Goal: Task Accomplishment & Management: Use online tool/utility

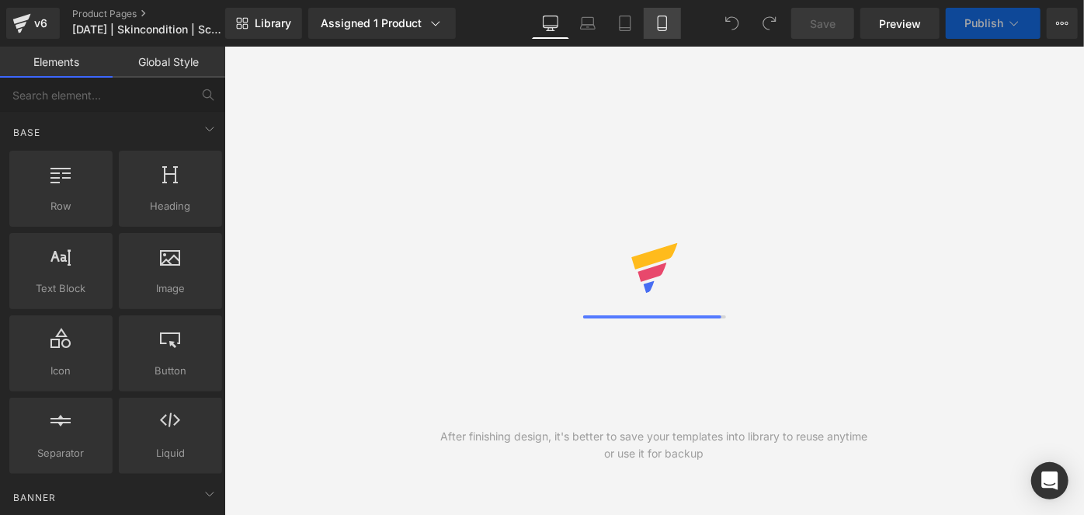
click at [656, 27] on icon at bounding box center [663, 24] width 16 height 16
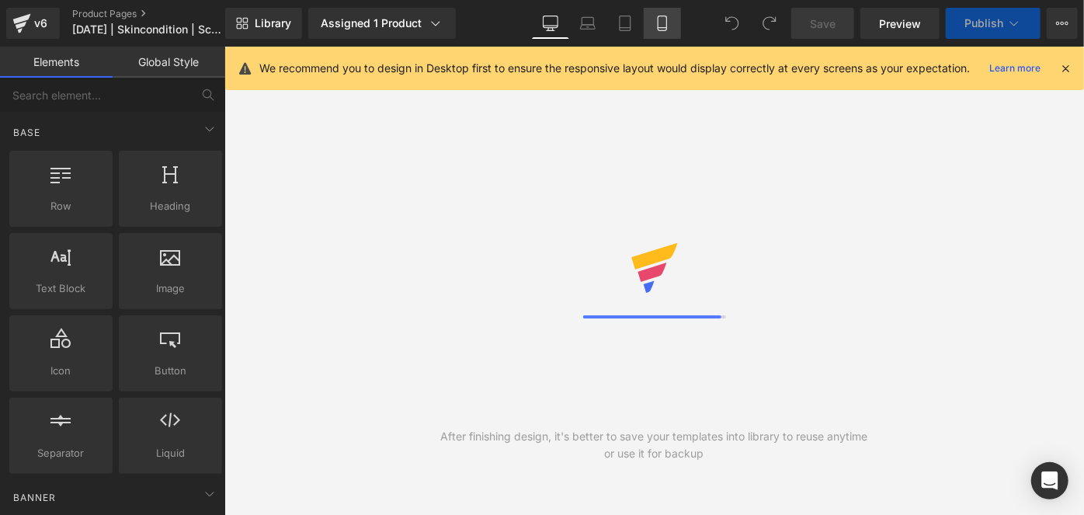
click at [656, 27] on icon at bounding box center [663, 24] width 16 height 16
click at [659, 33] on link "Mobile" at bounding box center [662, 23] width 37 height 31
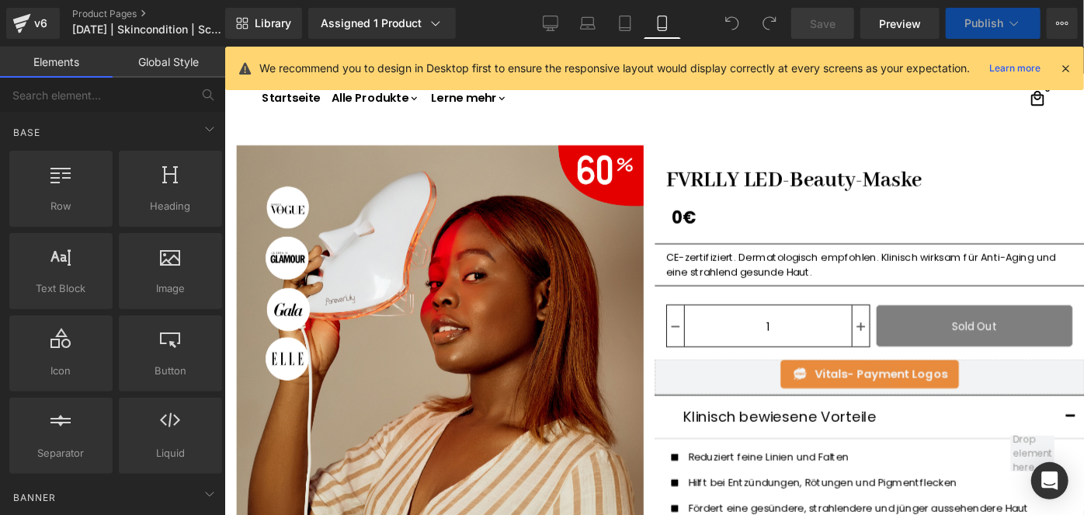
click at [659, 33] on link "Mobile" at bounding box center [662, 23] width 37 height 31
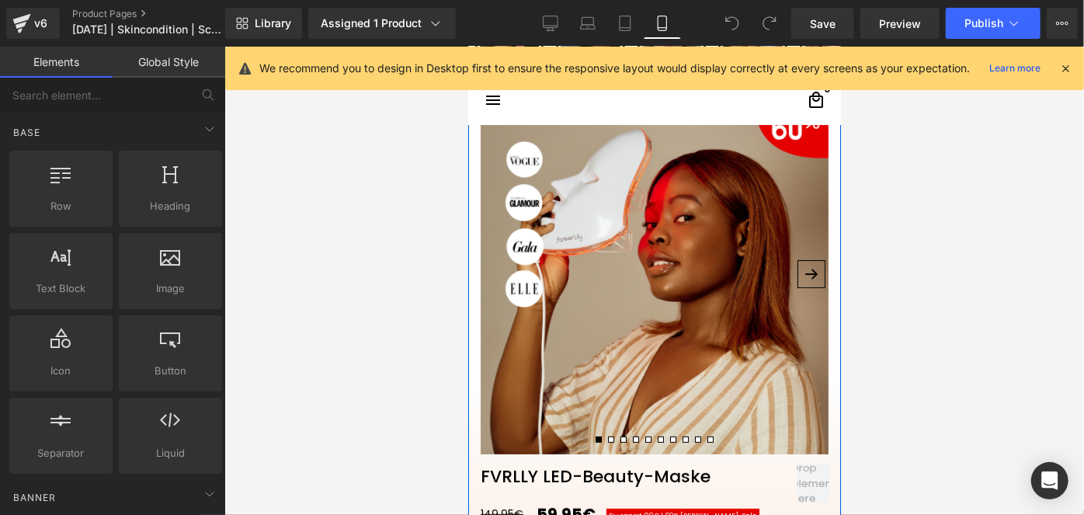
scroll to position [141, 0]
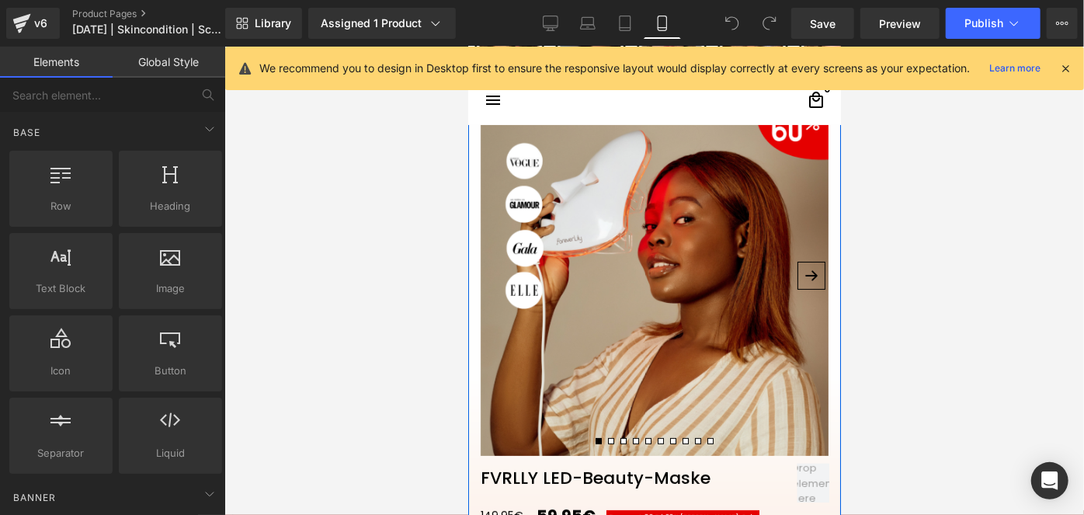
click at [660, 343] on img at bounding box center [654, 281] width 348 height 348
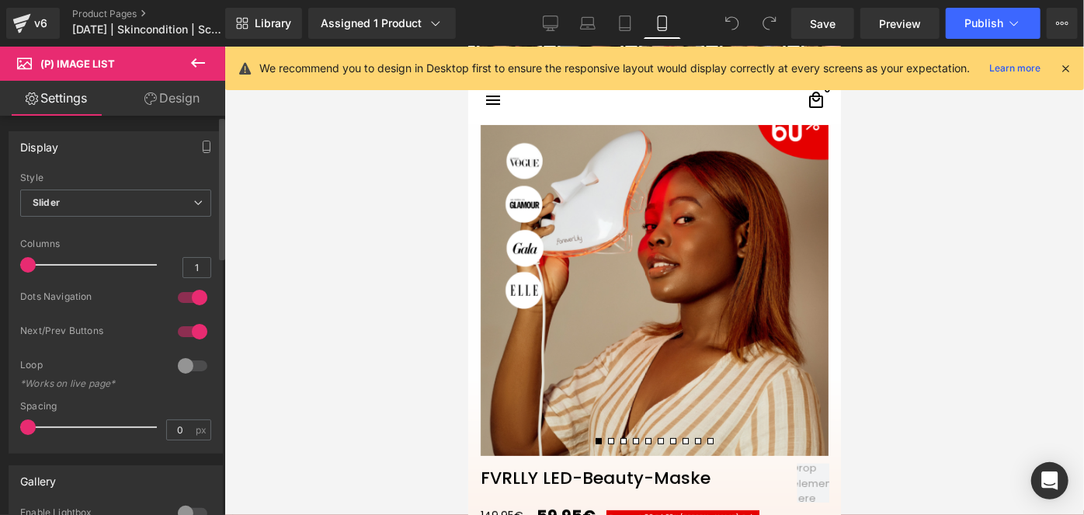
click at [193, 322] on div at bounding box center [192, 331] width 37 height 25
drag, startPoint x: 811, startPoint y: 24, endPoint x: 222, endPoint y: 160, distance: 604.2
click at [811, 24] on link "Save" at bounding box center [822, 23] width 63 height 31
click at [958, 26] on button "Publish" at bounding box center [993, 23] width 95 height 31
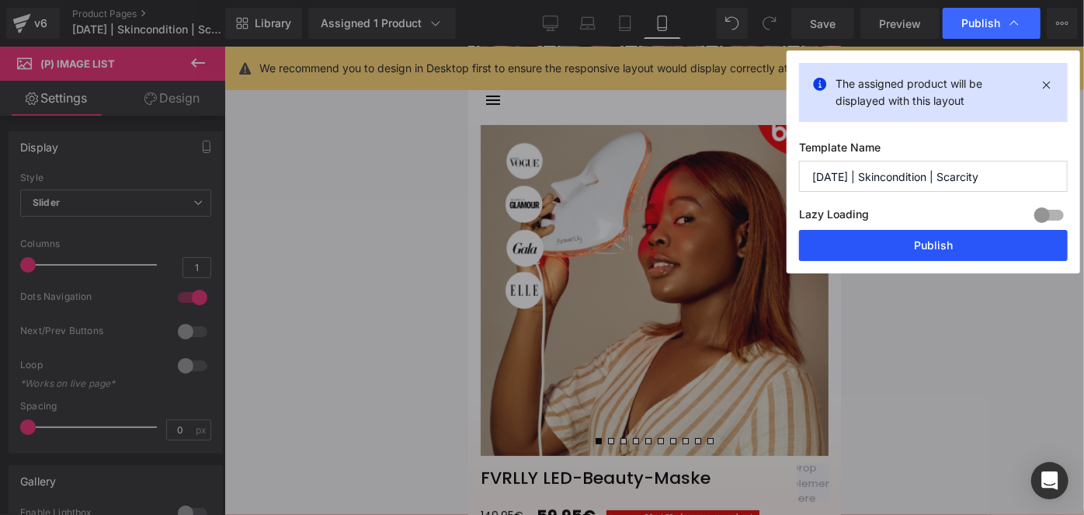
click at [889, 239] on button "Publish" at bounding box center [933, 245] width 269 height 31
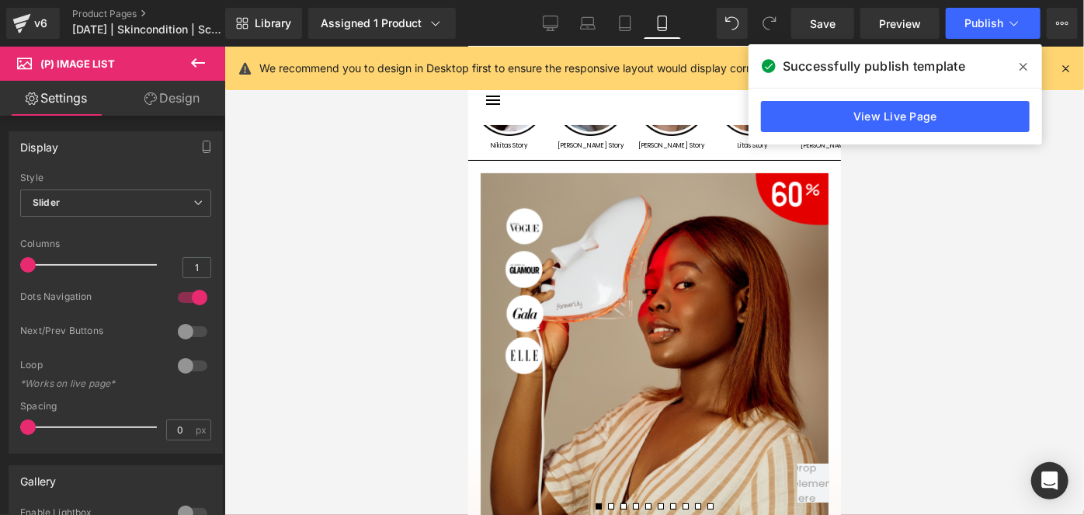
scroll to position [0, 0]
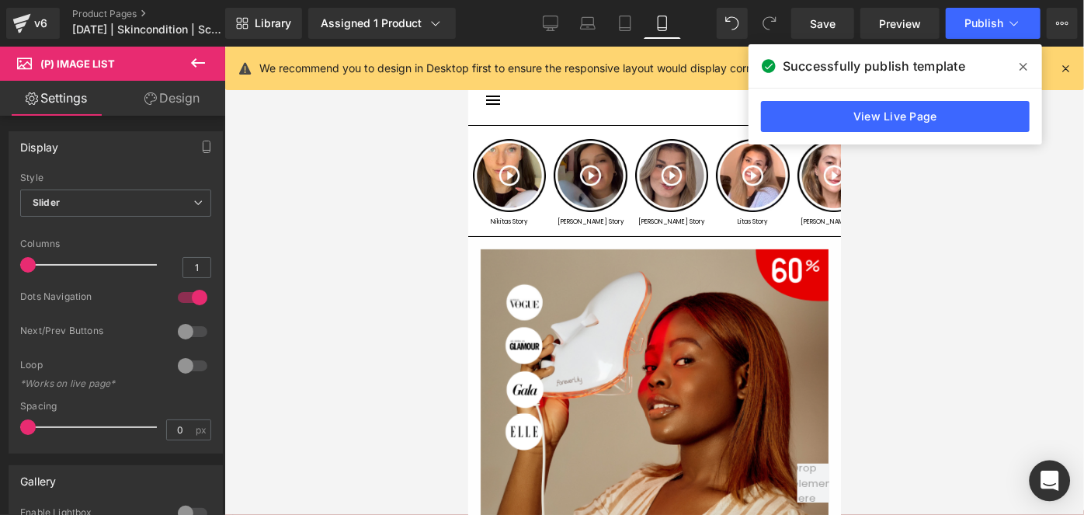
click at [1049, 471] on div "Open Intercom Messenger" at bounding box center [1050, 481] width 41 height 41
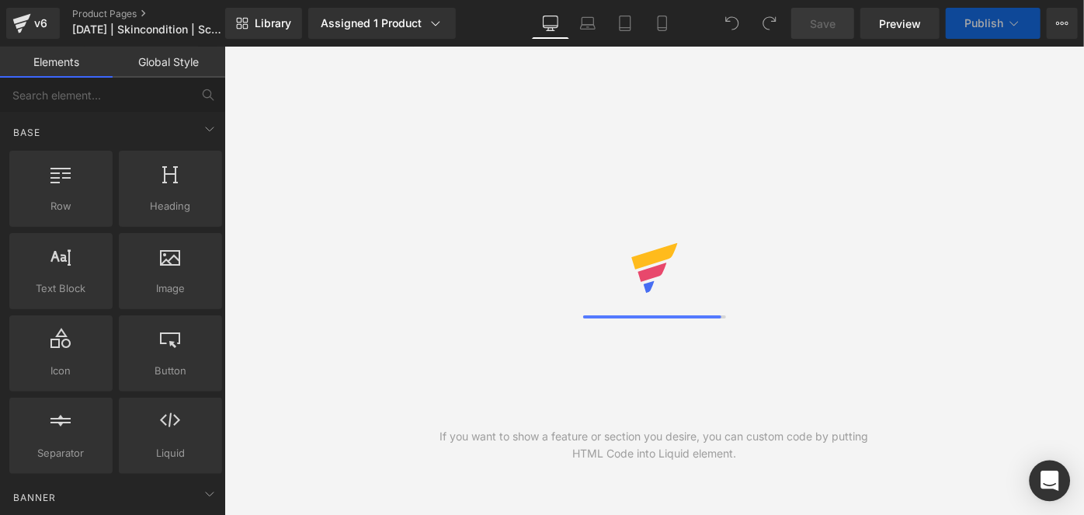
click at [0, 0] on div "Open Intercom Messenger" at bounding box center [0, 0] width 0 height 0
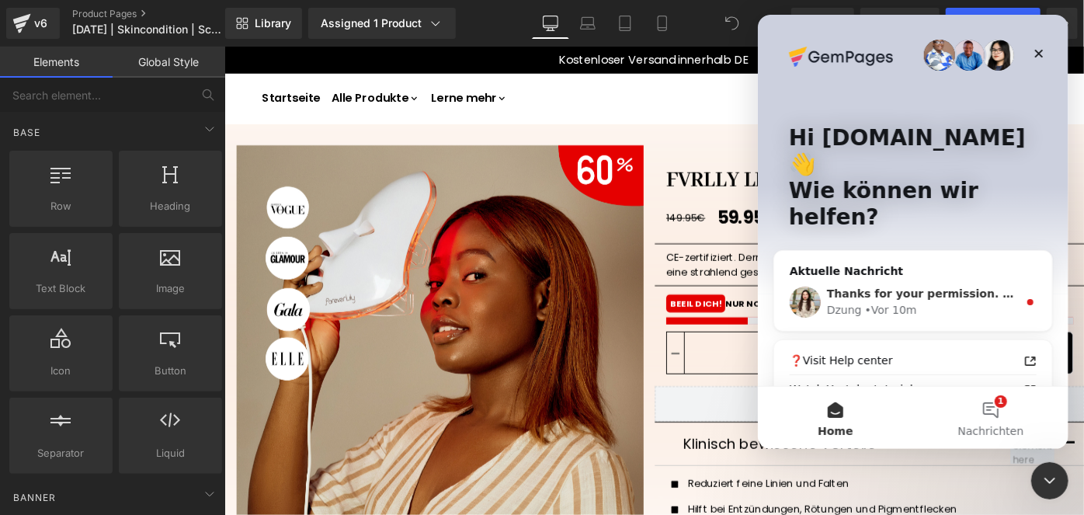
click at [946, 302] on div "Dzung • Vor 10m" at bounding box center [921, 310] width 191 height 16
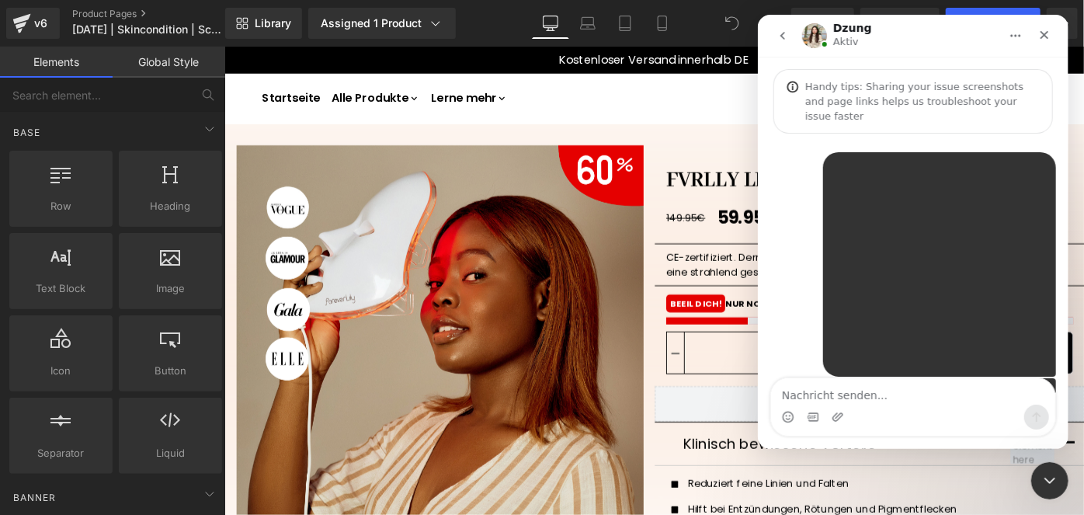
scroll to position [79, 0]
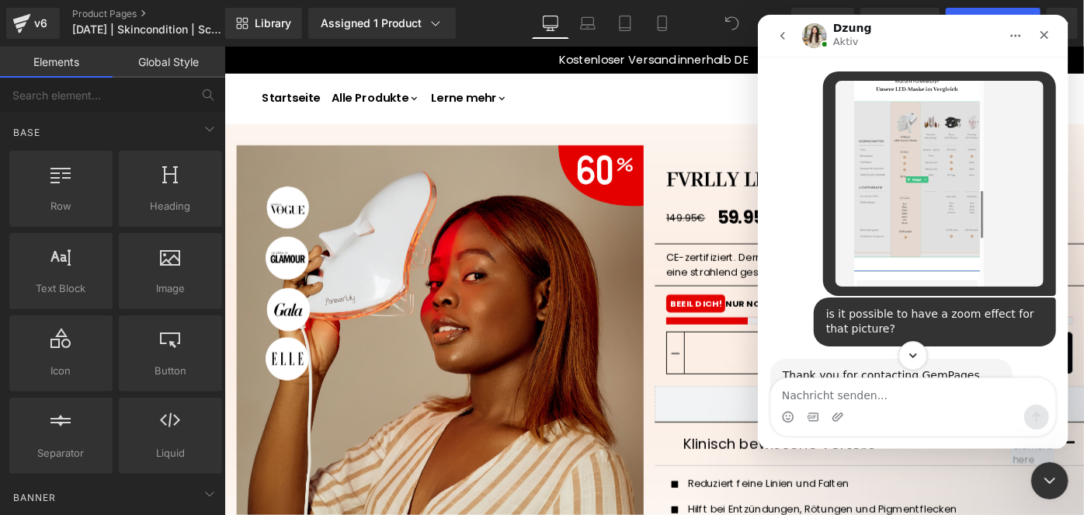
click at [918, 355] on icon "Scroll to bottom" at bounding box center [913, 356] width 14 height 14
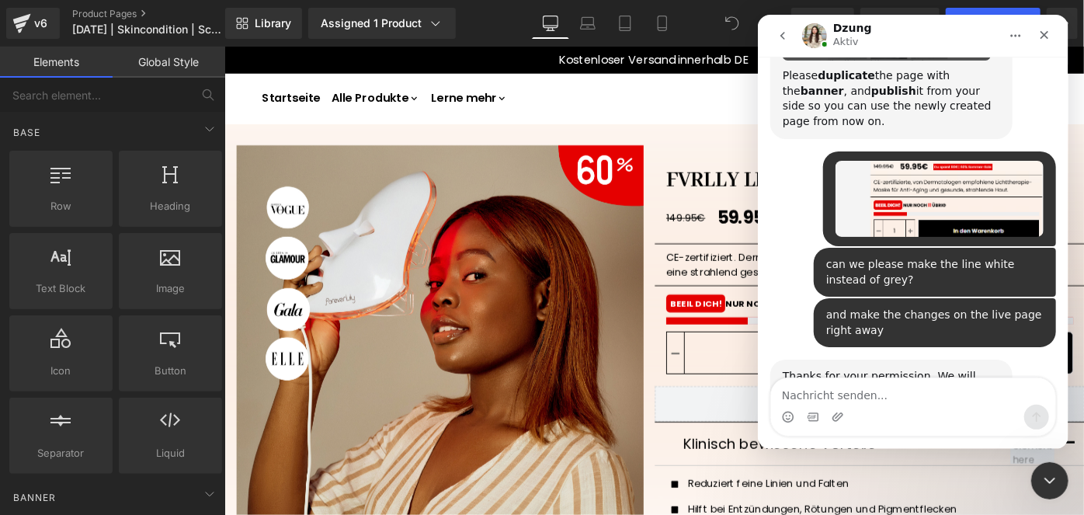
scroll to position [3977, 0]
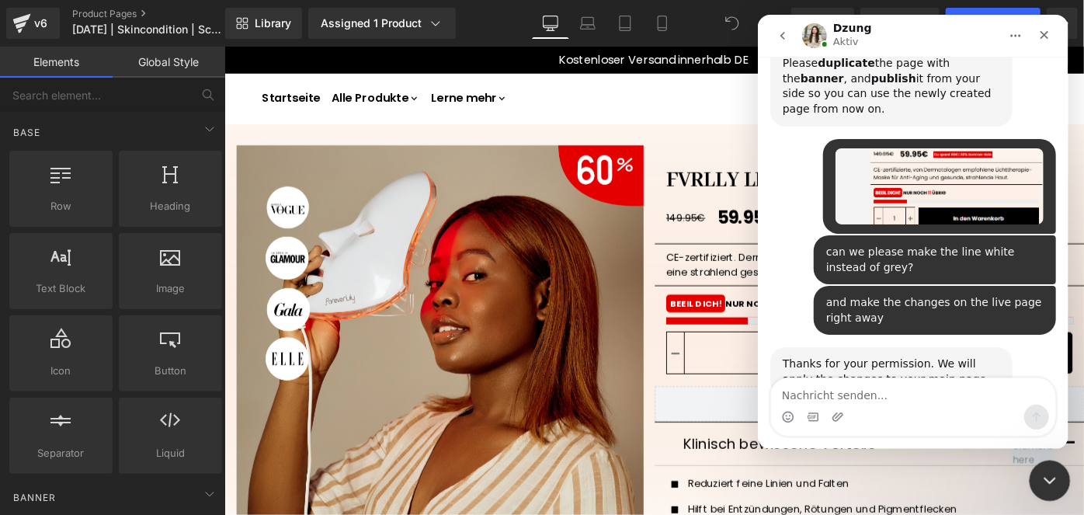
click at [1046, 465] on div "Intercom-Nachrichtendienst schließen" at bounding box center [1047, 478] width 37 height 37
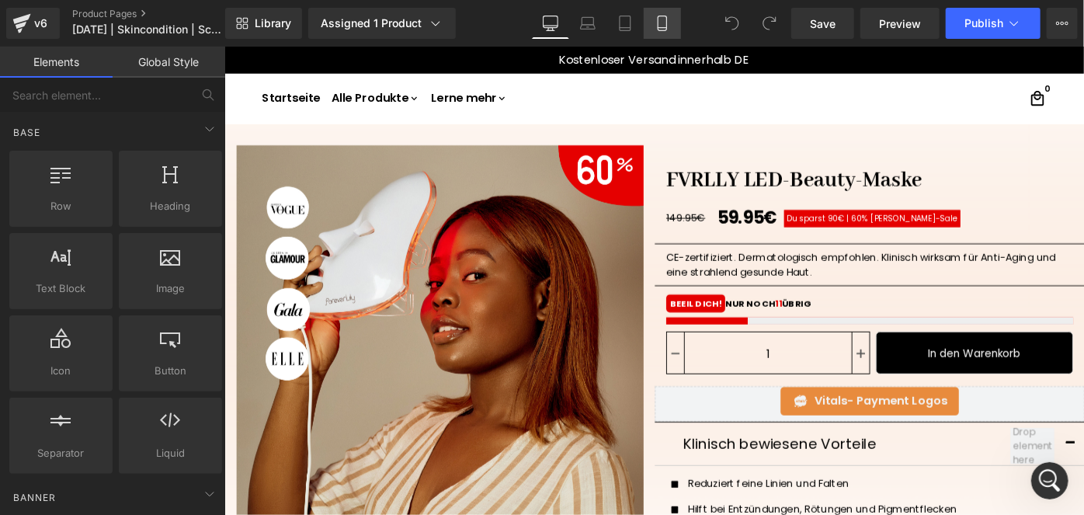
click at [652, 29] on link "Mobile" at bounding box center [662, 23] width 37 height 31
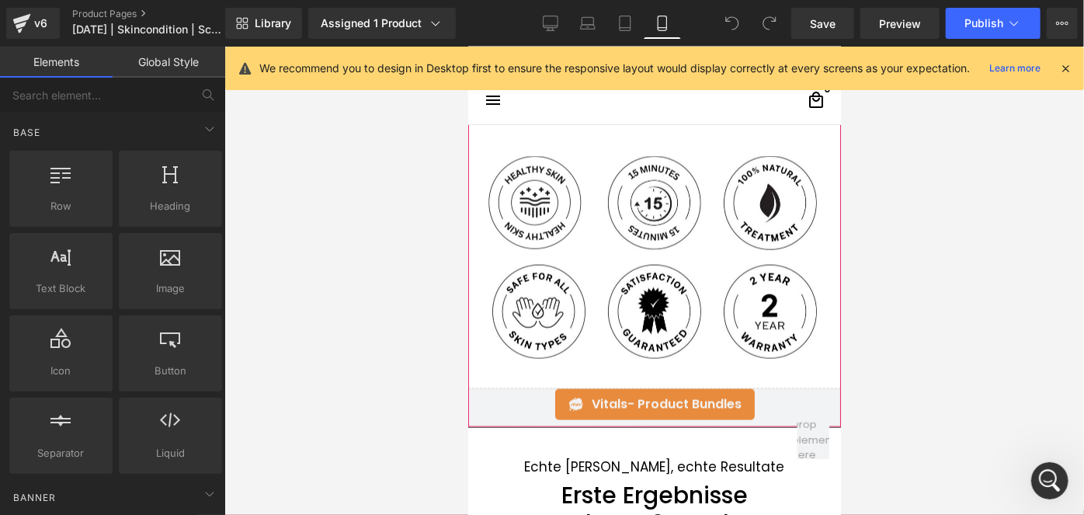
scroll to position [1153, 0]
